Goal: Communication & Community: Share content

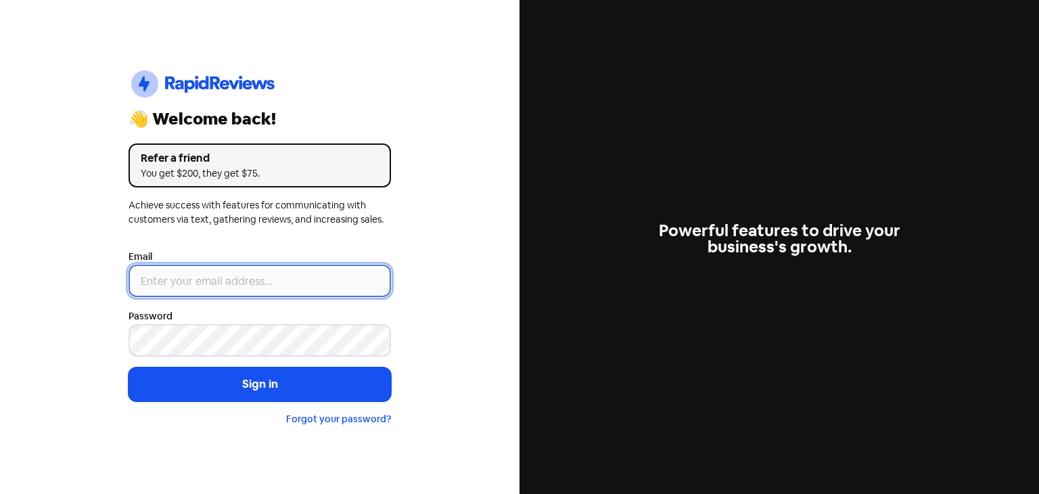
click at [203, 277] on input "email" at bounding box center [260, 281] width 263 height 32
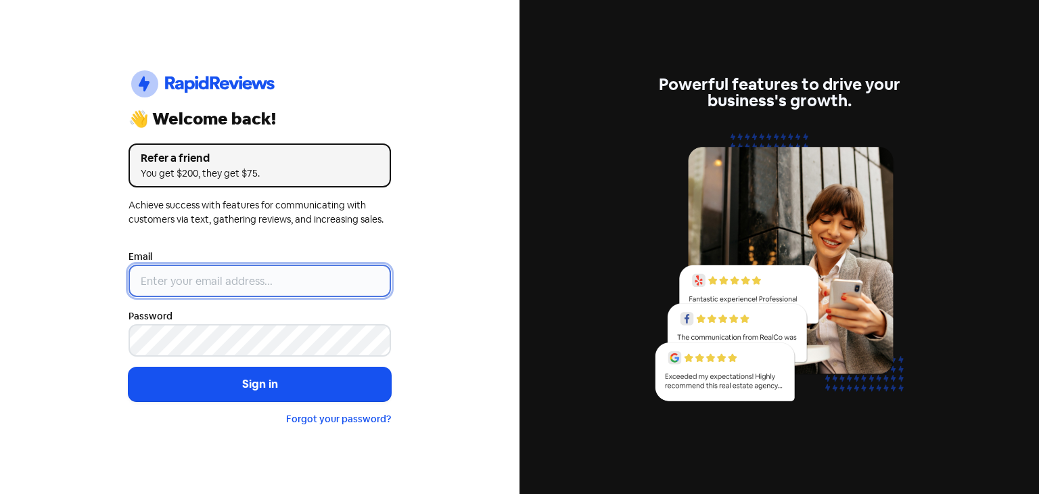
type input "[EMAIL_ADDRESS][DOMAIN_NAME]"
click at [219, 288] on input "[EMAIL_ADDRESS][DOMAIN_NAME]" at bounding box center [260, 281] width 263 height 32
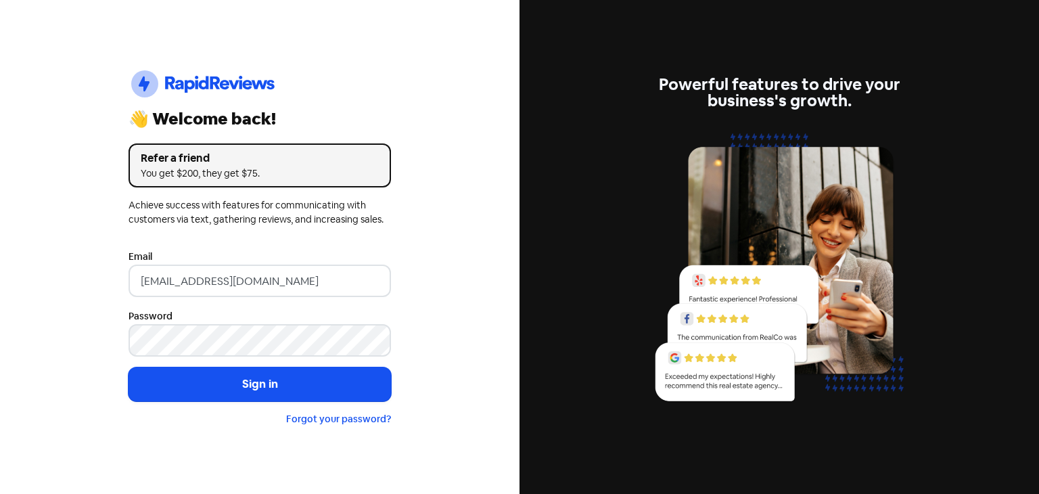
click at [146, 401] on form "Email [EMAIL_ADDRESS][DOMAIN_NAME] Password Sign in Forgot your password?" at bounding box center [260, 337] width 263 height 178
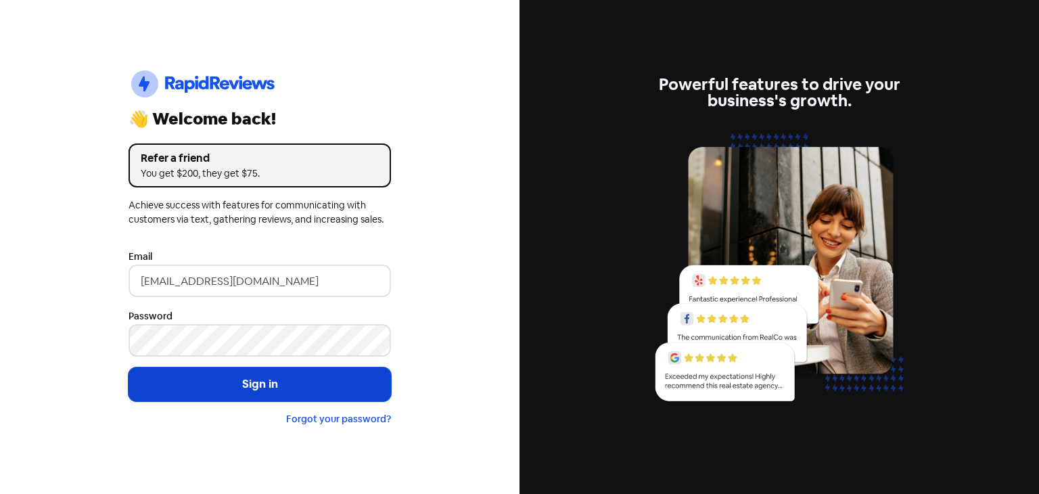
click at [210, 380] on button "Sign in" at bounding box center [260, 384] width 263 height 34
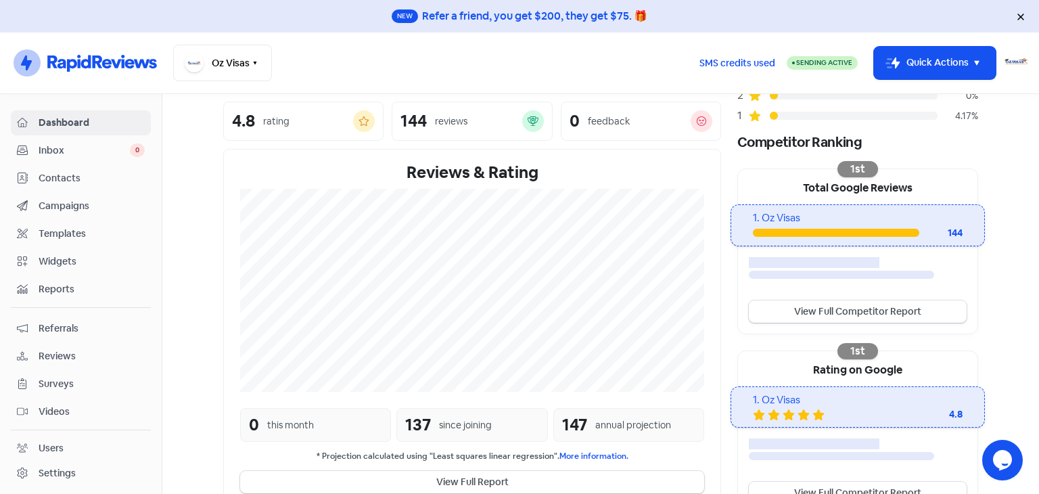
scroll to position [271, 0]
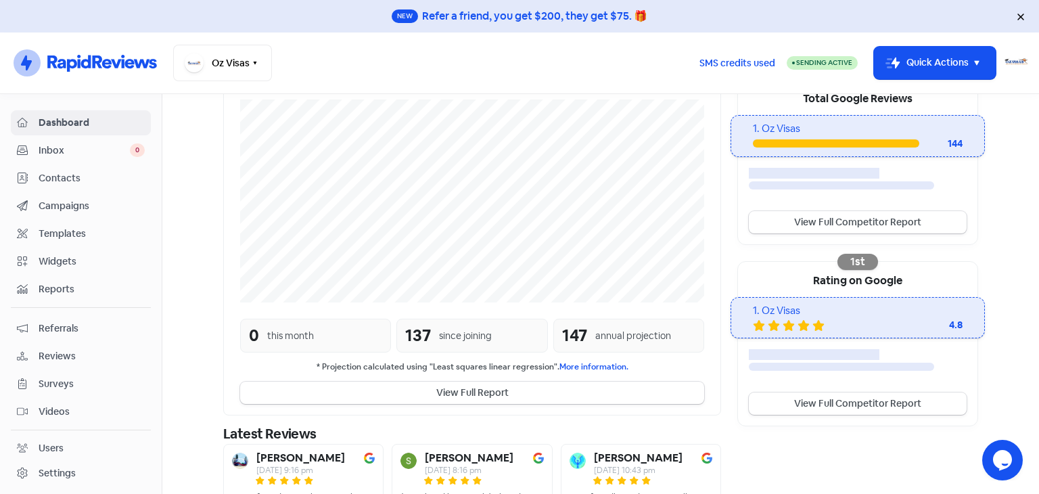
click at [95, 355] on span "Reviews" at bounding box center [92, 356] width 106 height 14
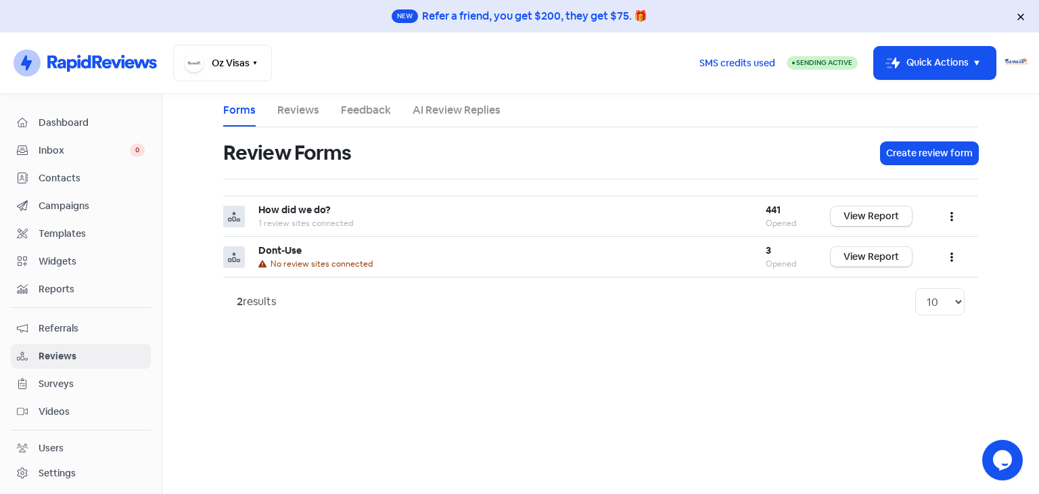
click at [294, 114] on link "Reviews" at bounding box center [298, 110] width 42 height 16
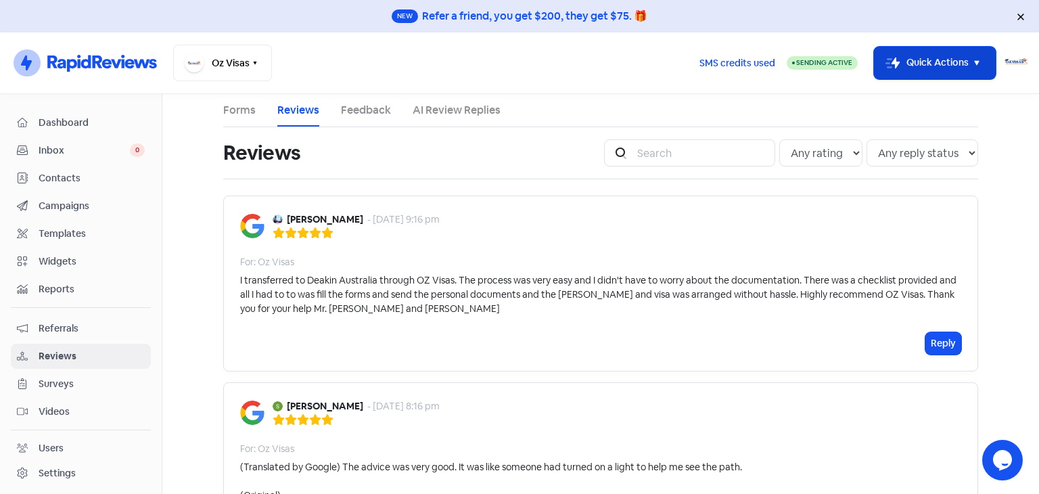
click at [941, 58] on button "Icon For Thunder-move Quick Actions" at bounding box center [935, 63] width 122 height 32
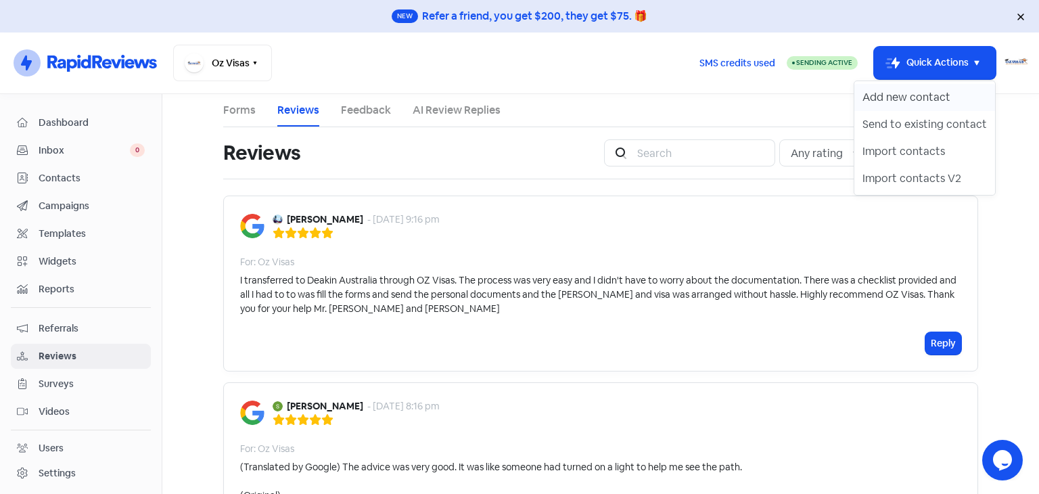
click at [918, 94] on button "Add new contact" at bounding box center [925, 97] width 141 height 27
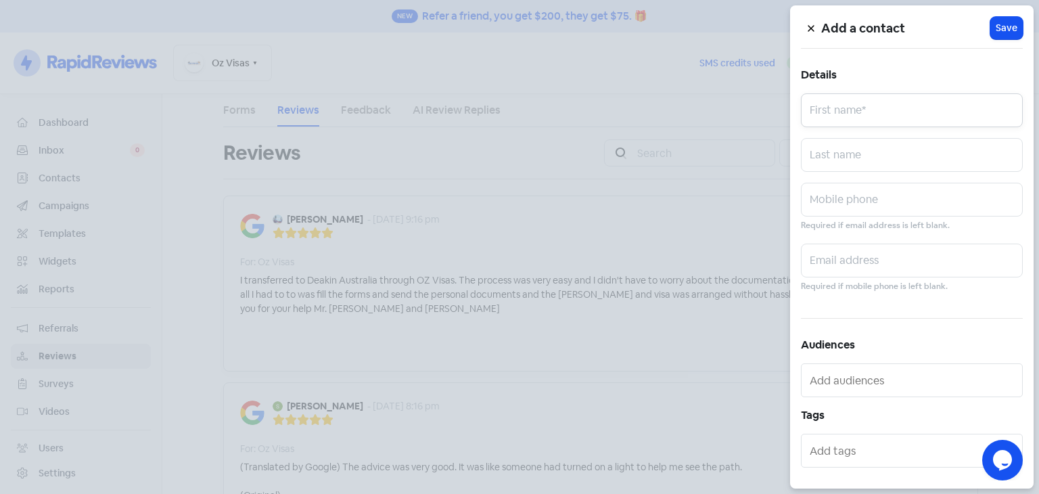
click at [883, 111] on input "text" at bounding box center [912, 110] width 222 height 34
type input "Korakkad"
click at [843, 255] on input "text" at bounding box center [912, 261] width 222 height 34
type input "korrakod21@icloud.com"
click at [823, 118] on input "Korakkad" at bounding box center [912, 110] width 222 height 34
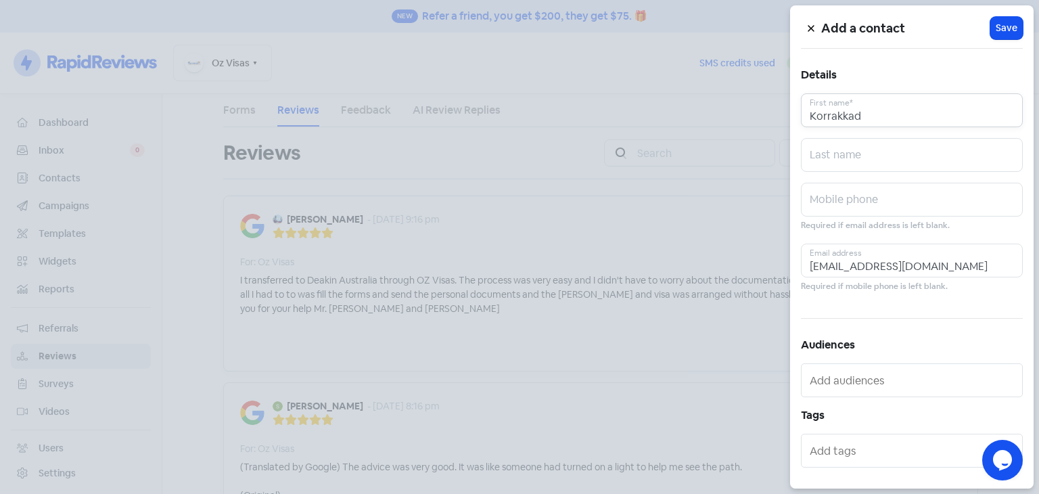
click at [844, 114] on input "Korrakkad" at bounding box center [912, 110] width 222 height 34
type input "Korrakad"
click at [1001, 30] on span "Save" at bounding box center [1007, 28] width 22 height 14
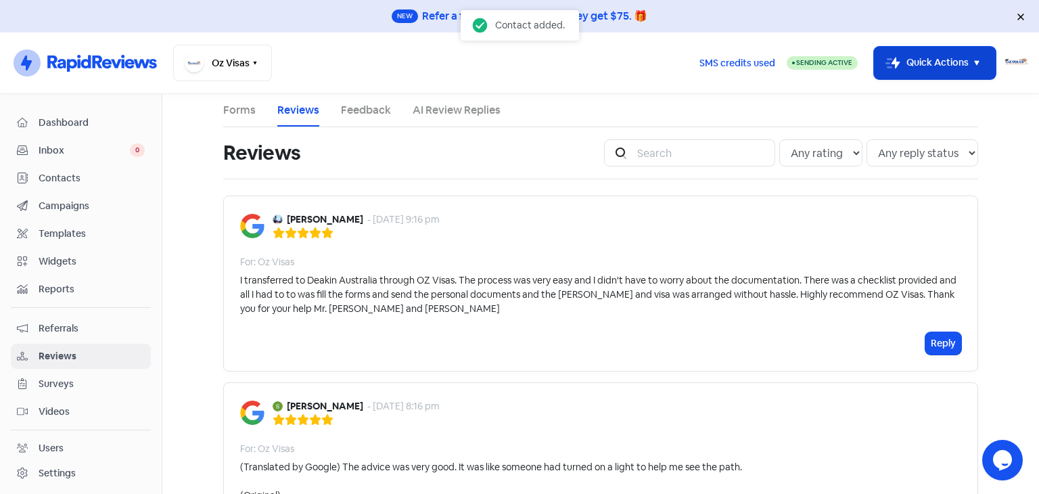
click at [930, 68] on button "Icon For Thunder-move Quick Actions" at bounding box center [935, 63] width 122 height 32
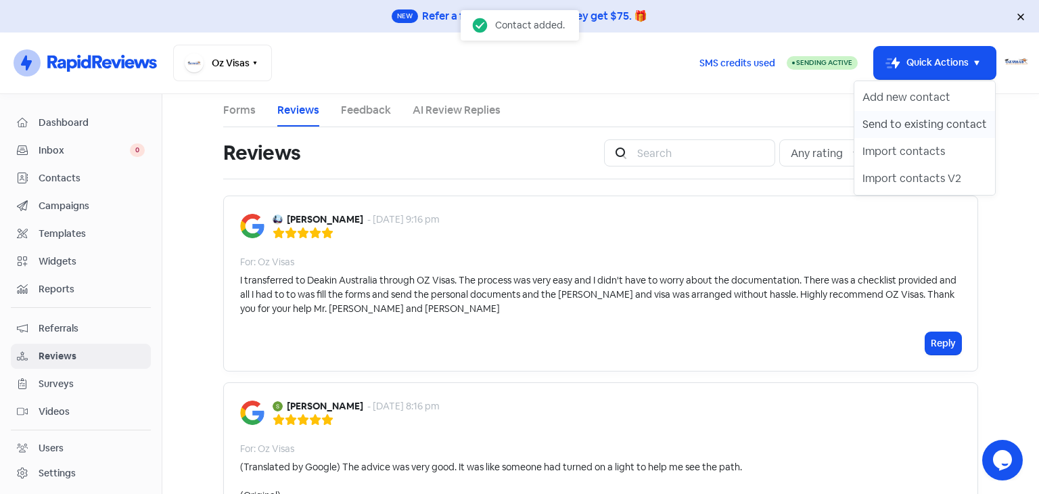
click at [929, 120] on button "Send to existing contact" at bounding box center [925, 124] width 141 height 27
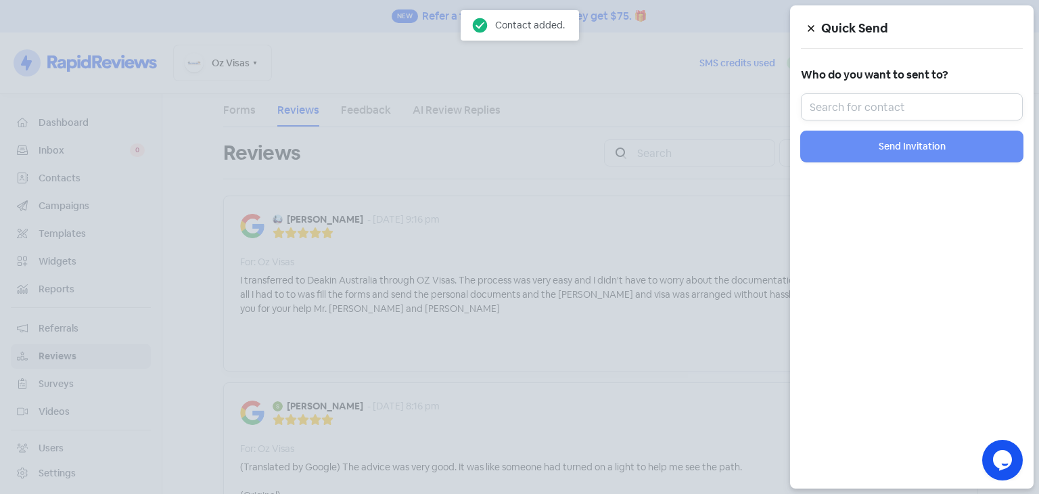
click at [884, 109] on input "text" at bounding box center [912, 106] width 222 height 27
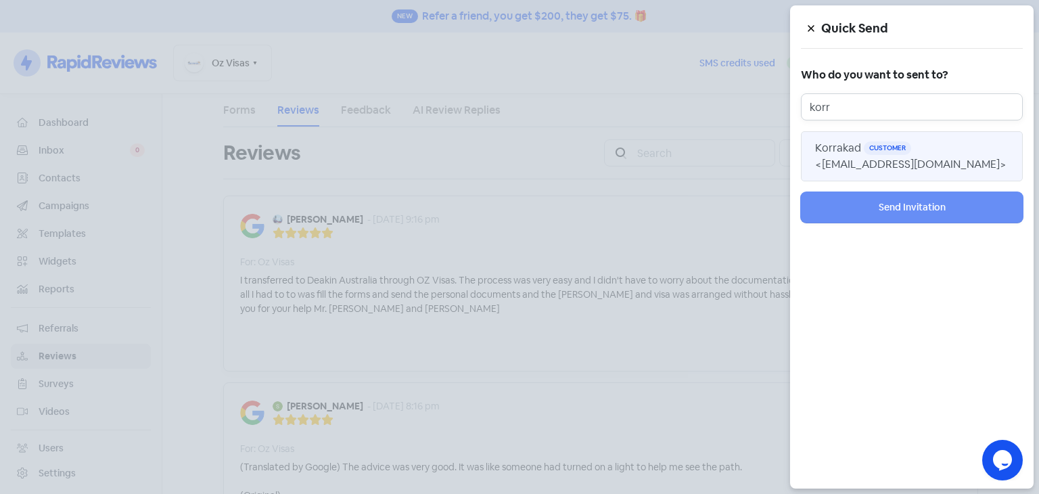
type input "korr"
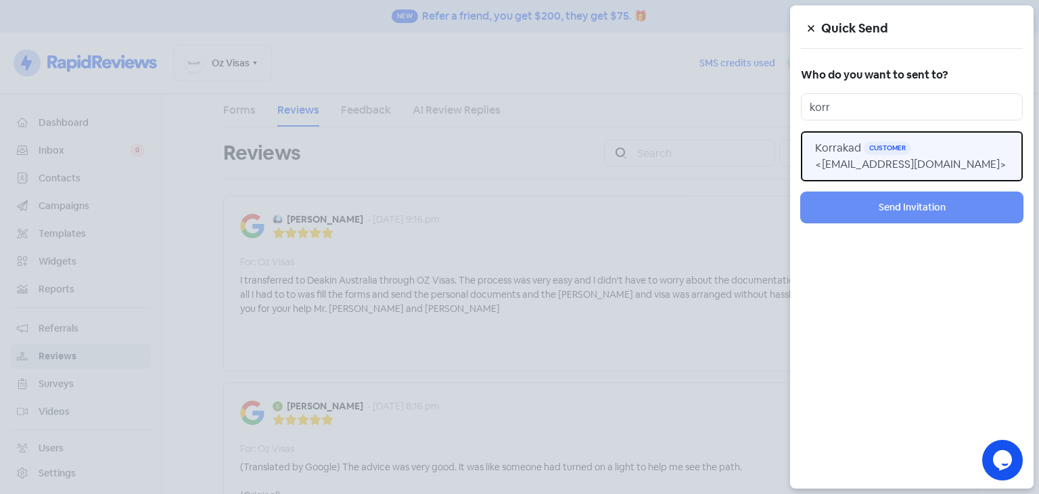
click at [874, 164] on span "<korrakod21@icloud.com>" at bounding box center [910, 164] width 191 height 14
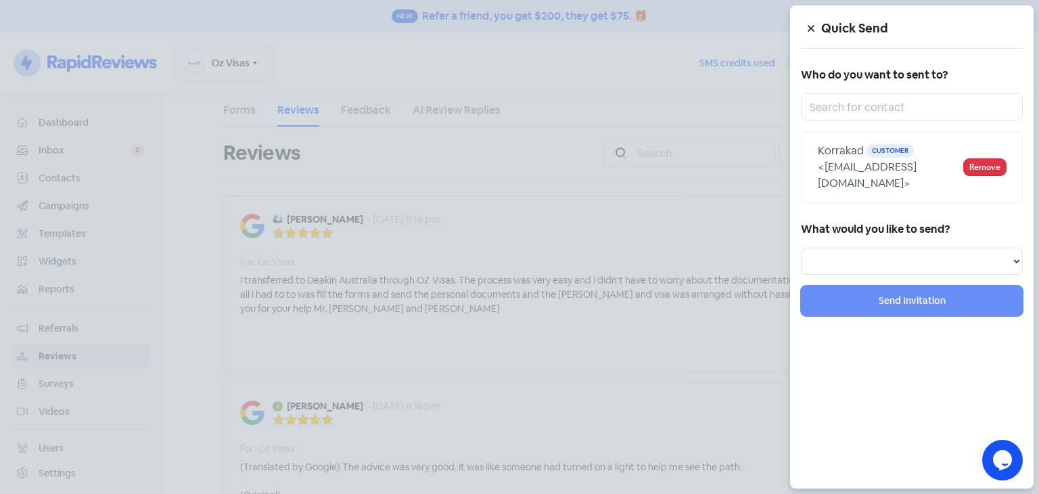
click at [876, 229] on div "What would you like to send? Review Invitation Referral Invitation Survey Invit…" at bounding box center [912, 246] width 222 height 55
click at [876, 248] on select "Review Invitation Referral Invitation Survey Invitation Video Invitation" at bounding box center [912, 261] width 222 height 27
select select "review"
click at [801, 248] on select "Review Invitation Referral Invitation Survey Invitation Video Invitation" at bounding box center [912, 261] width 222 height 27
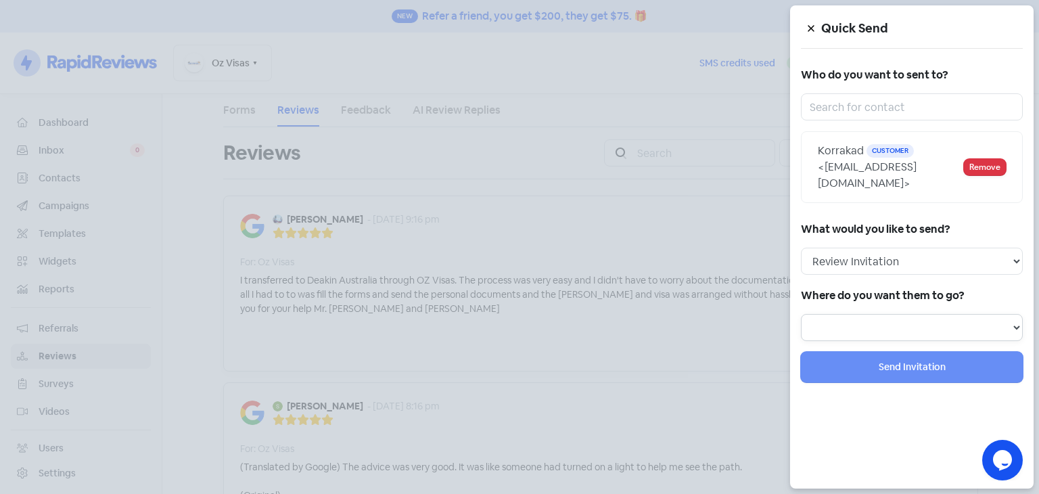
click at [879, 314] on select at bounding box center [912, 327] width 222 height 27
click at [886, 314] on select at bounding box center [912, 327] width 222 height 27
click at [979, 314] on select "Review form: Dont-Use Review form: How did we do?" at bounding box center [912, 327] width 222 height 27
select select "441"
click at [801, 314] on select "Review form: Dont-Use Review form: How did we do?" at bounding box center [912, 327] width 222 height 27
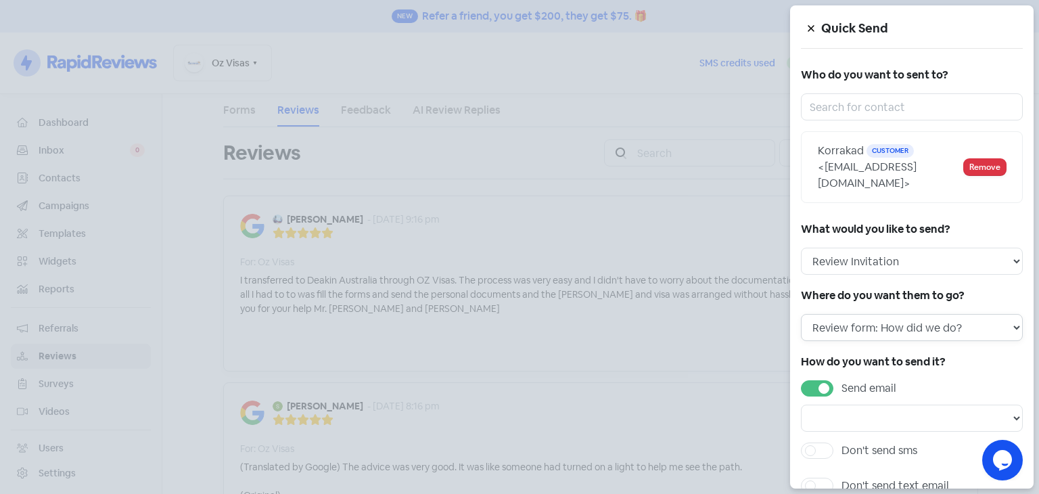
scroll to position [65, 0]
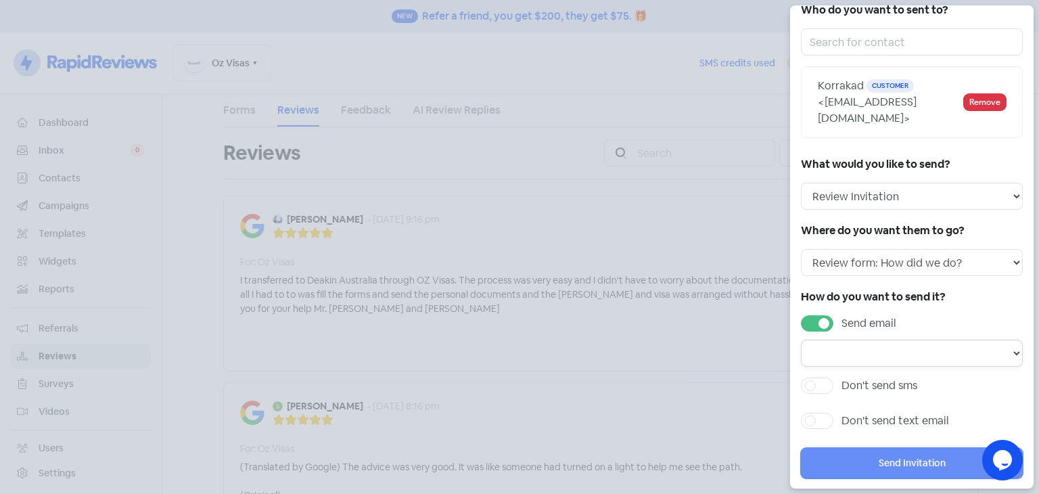
click at [941, 340] on select "Email template: First review email Email template: Second review email Email te…" at bounding box center [912, 353] width 222 height 27
select select "1441"
click at [801, 340] on select "Email template: First review email Email template: Second review email Email te…" at bounding box center [912, 353] width 222 height 27
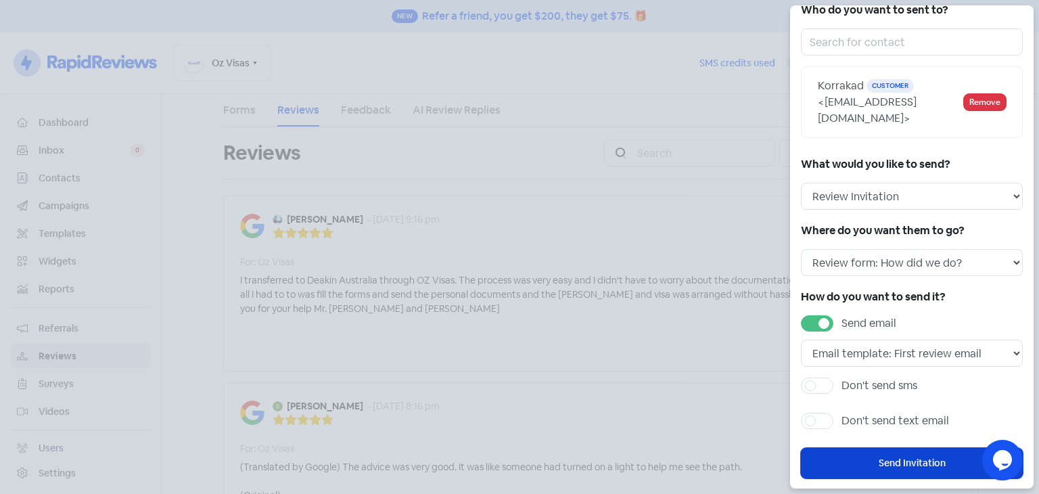
click at [918, 448] on button "Send Invitation" at bounding box center [912, 463] width 222 height 30
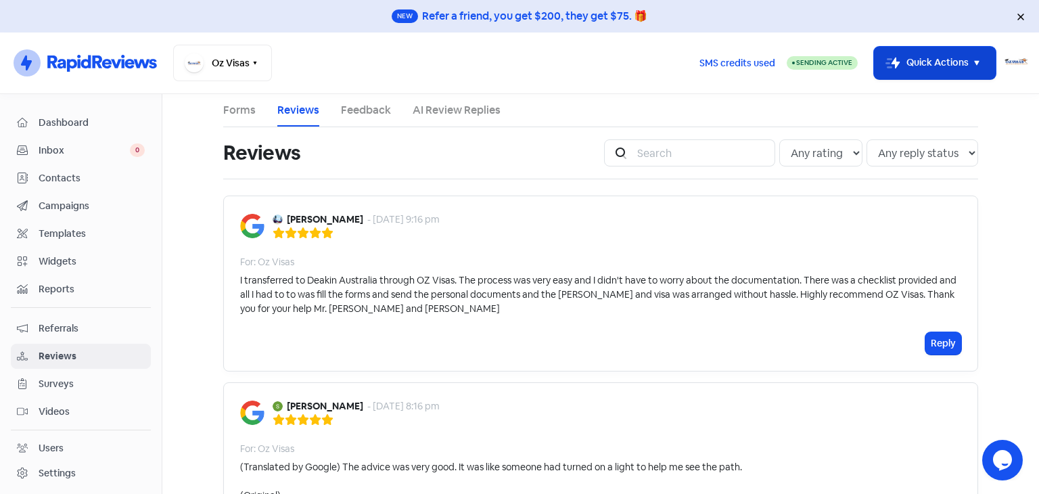
click at [918, 66] on button "Icon For Thunder-move Quick Actions" at bounding box center [935, 63] width 122 height 32
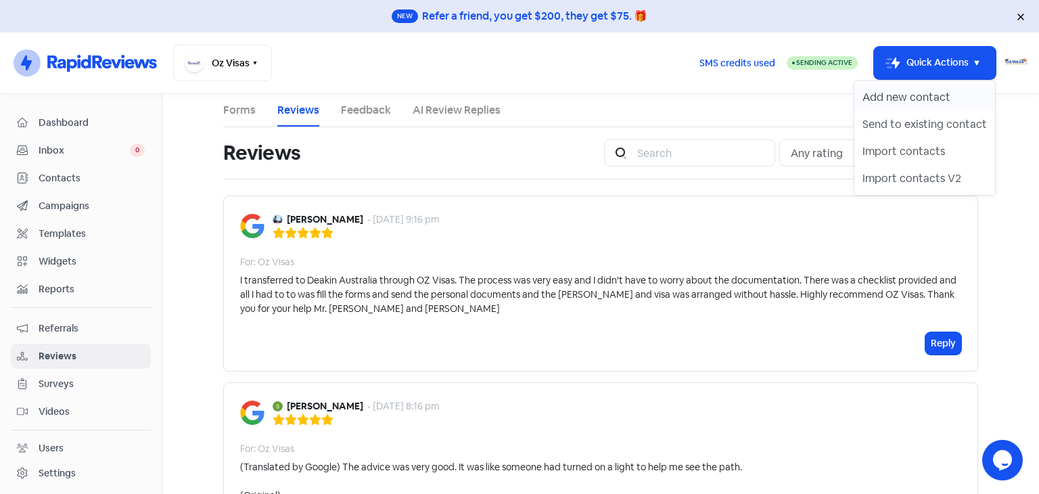
click at [911, 99] on button "Add new contact" at bounding box center [925, 97] width 141 height 27
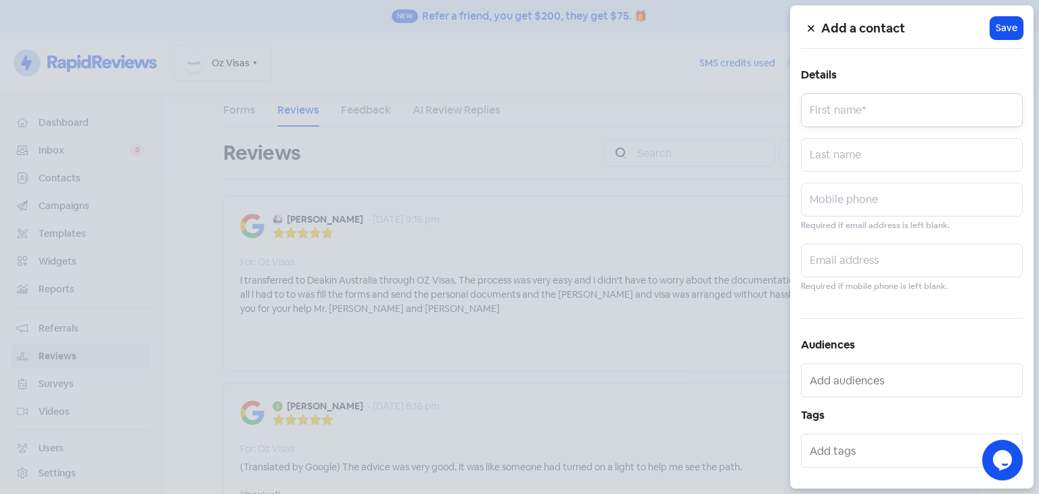
click at [891, 104] on input "text" at bounding box center [912, 110] width 222 height 34
type input "vidarshi"
click at [836, 198] on input "text" at bounding box center [912, 200] width 222 height 34
click at [832, 261] on input "text" at bounding box center [912, 261] width 222 height 34
paste input "vidarshirash123@gmail.com"
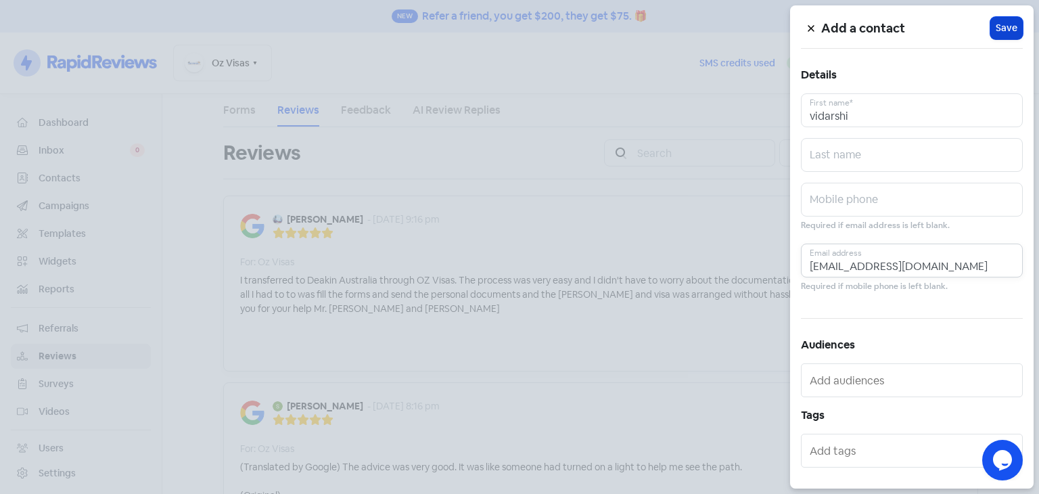
type input "vidarshirash123@gmail.com"
click at [999, 25] on span "Save" at bounding box center [1007, 28] width 22 height 14
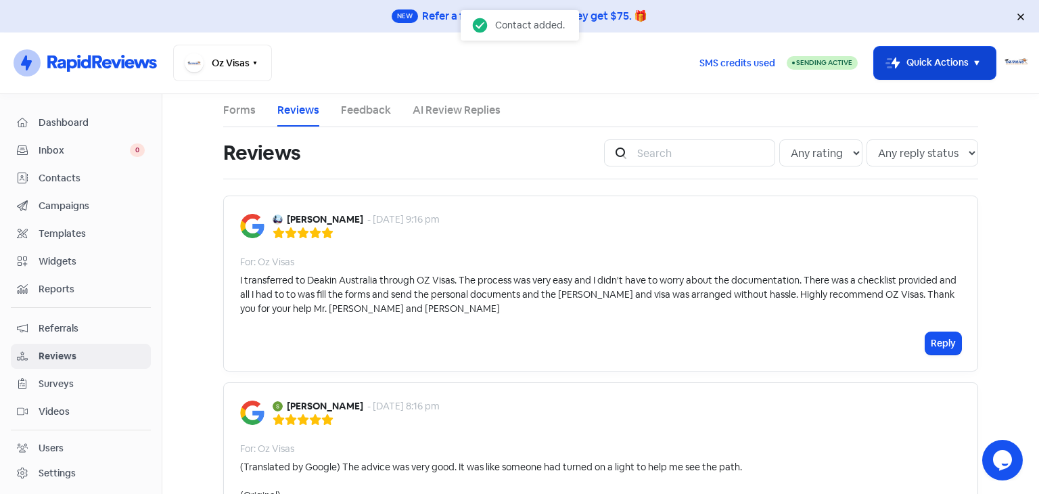
click at [901, 66] on button "Icon For Thunder-move Quick Actions" at bounding box center [935, 63] width 122 height 32
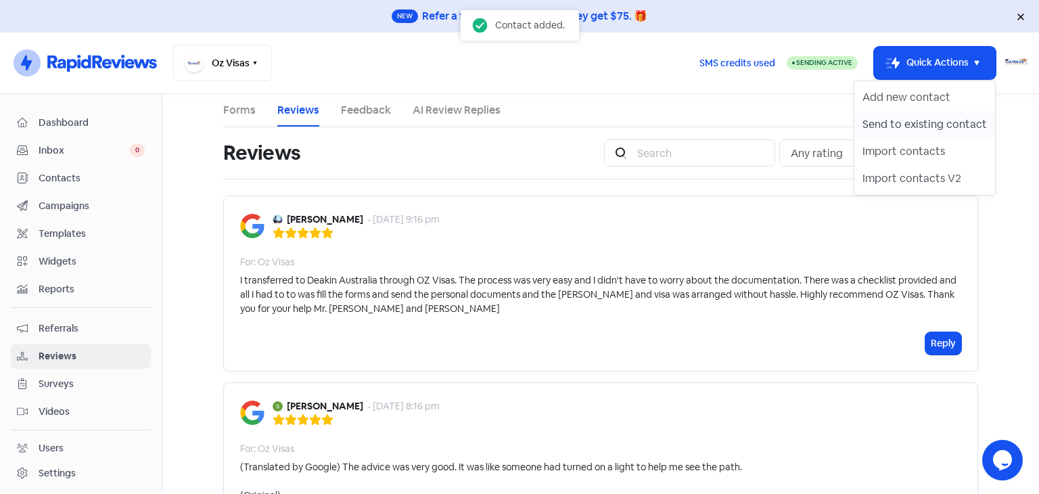
click at [912, 122] on button "Send to existing contact" at bounding box center [925, 124] width 141 height 27
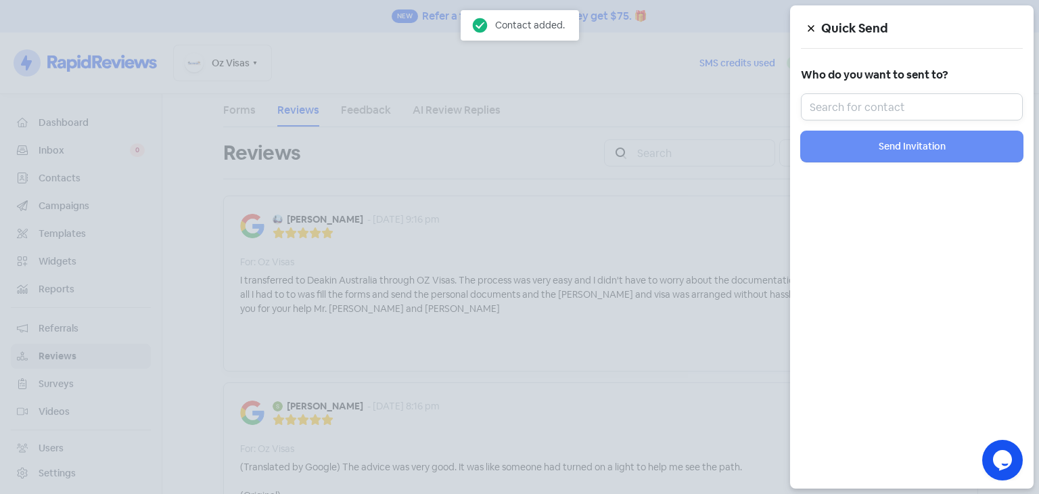
click at [905, 105] on input "text" at bounding box center [912, 106] width 222 height 27
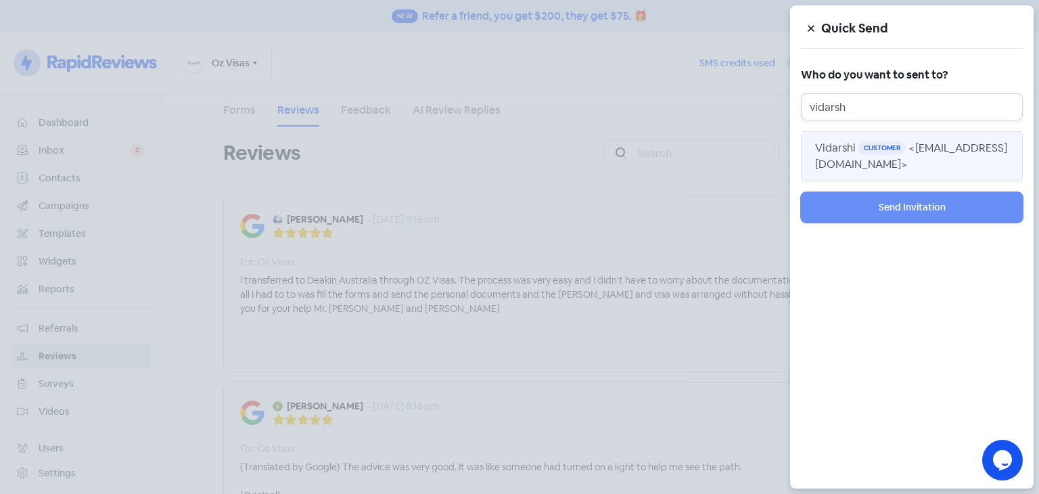
type input "vidarsh"
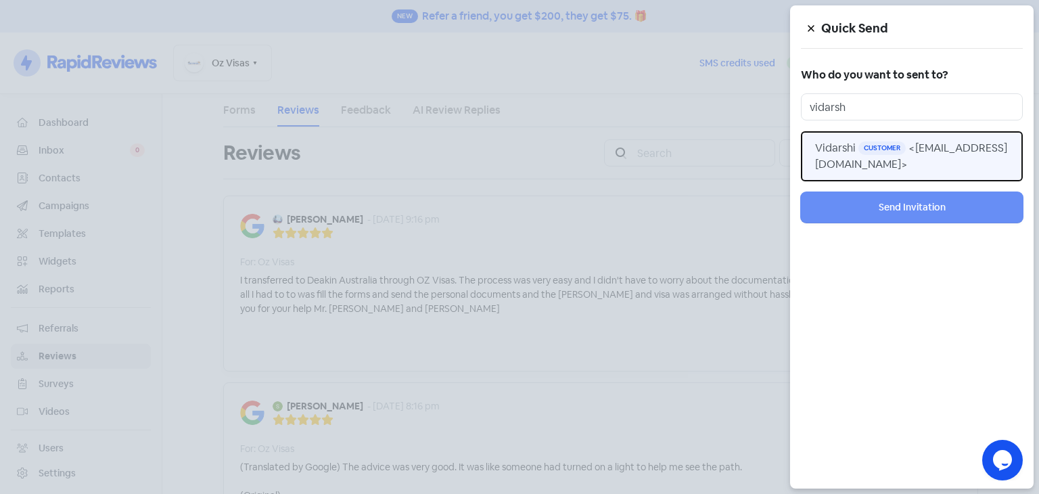
click at [883, 155] on button "Vidarshi Customer <vidarshirash123@gmail.com>" at bounding box center [912, 156] width 222 height 50
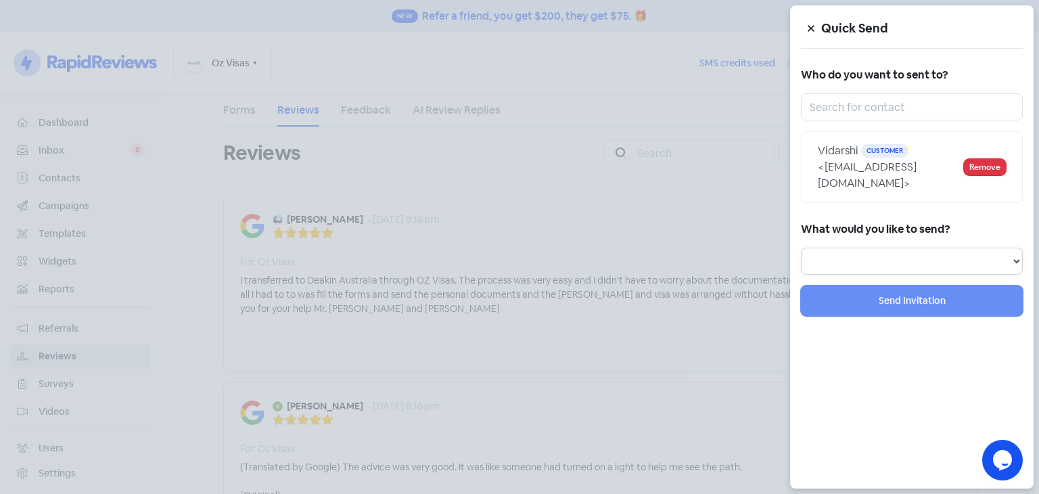
click at [884, 258] on select "Review Invitation Referral Invitation Survey Invitation Video Invitation" at bounding box center [912, 261] width 222 height 27
select select "review"
click at [801, 248] on select "Review Invitation Referral Invitation Survey Invitation Video Invitation" at bounding box center [912, 261] width 222 height 27
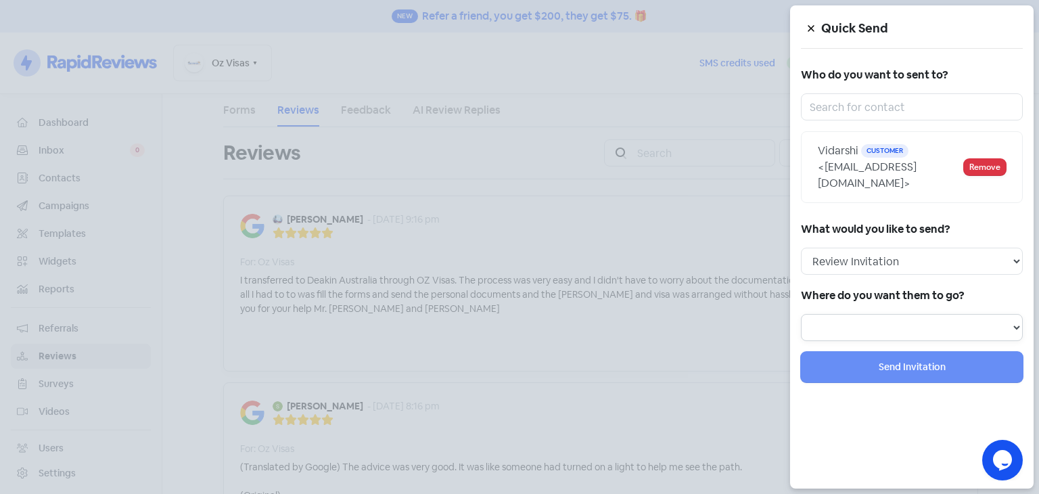
click at [885, 331] on select at bounding box center [912, 327] width 222 height 27
click at [887, 318] on select at bounding box center [912, 327] width 222 height 27
click at [887, 317] on select at bounding box center [912, 327] width 222 height 27
select select "441"
click at [801, 314] on select "Review form: Dont-Use Review form: How did we do?" at bounding box center [912, 327] width 222 height 27
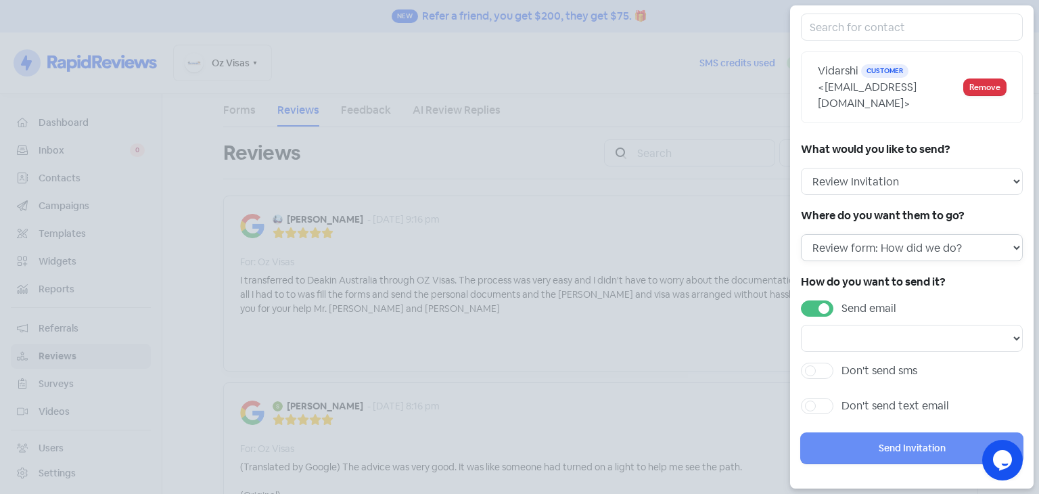
scroll to position [81, 0]
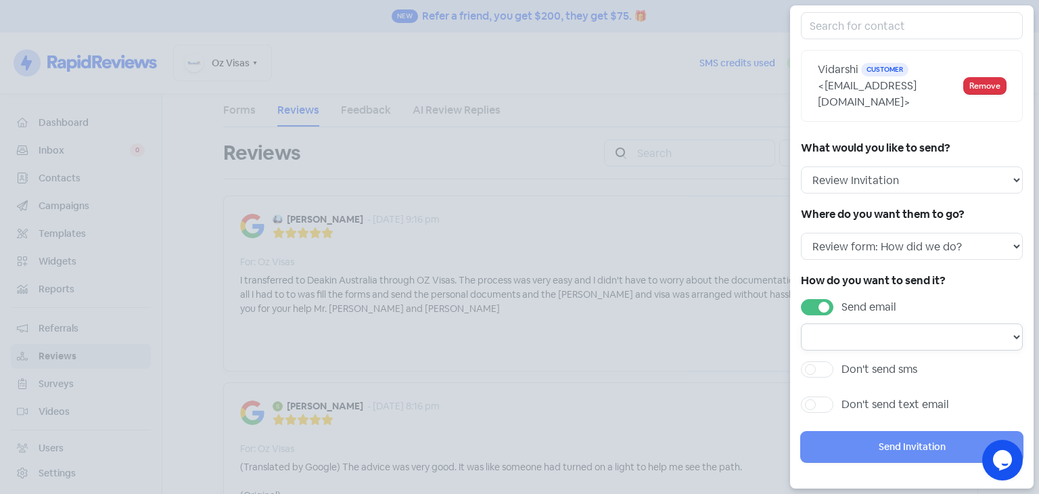
click at [895, 334] on select "Email template: First review email Email template: Second review email Email te…" at bounding box center [912, 336] width 222 height 27
select select "1441"
click at [801, 323] on select "Email template: First review email Email template: Second review email Email te…" at bounding box center [912, 336] width 222 height 27
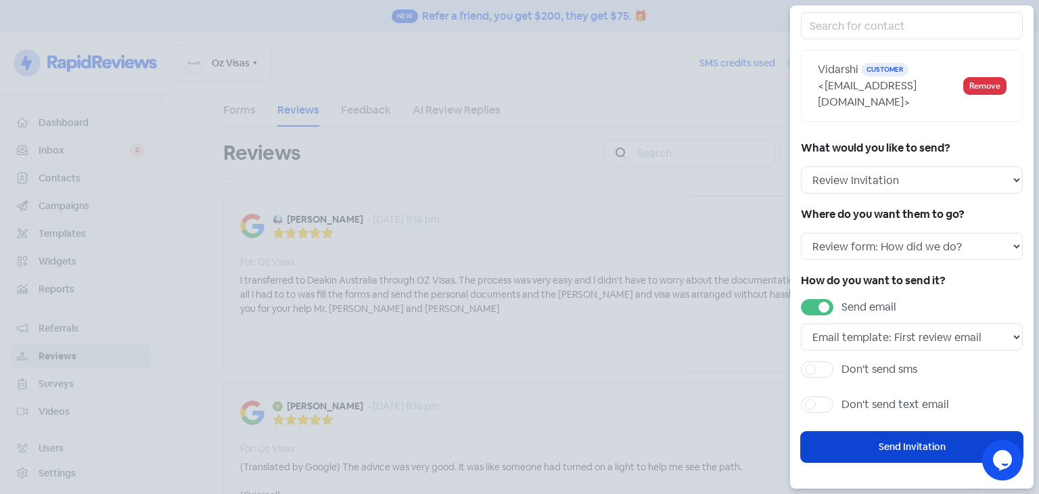
click at [896, 445] on button "Send Invitation" at bounding box center [912, 447] width 222 height 30
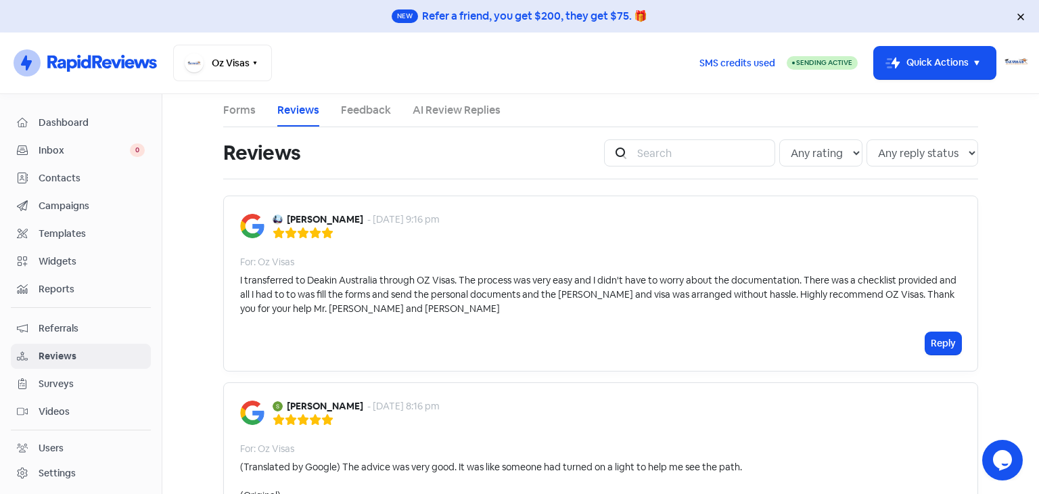
click at [78, 128] on span "Dashboard" at bounding box center [92, 123] width 106 height 14
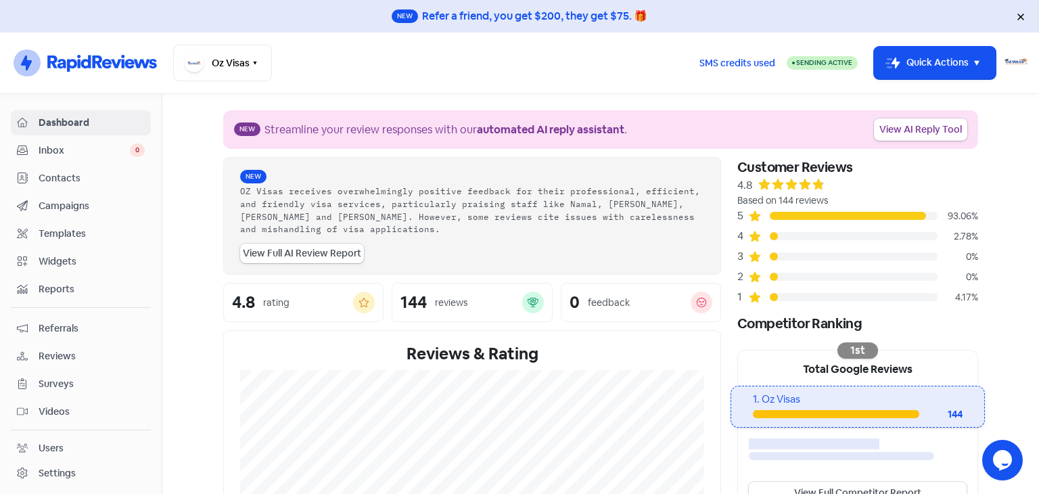
click at [788, 298] on div at bounding box center [854, 297] width 168 height 8
click at [60, 152] on span "Inbox" at bounding box center [84, 150] width 91 height 14
